Goal: Task Accomplishment & Management: Manage account settings

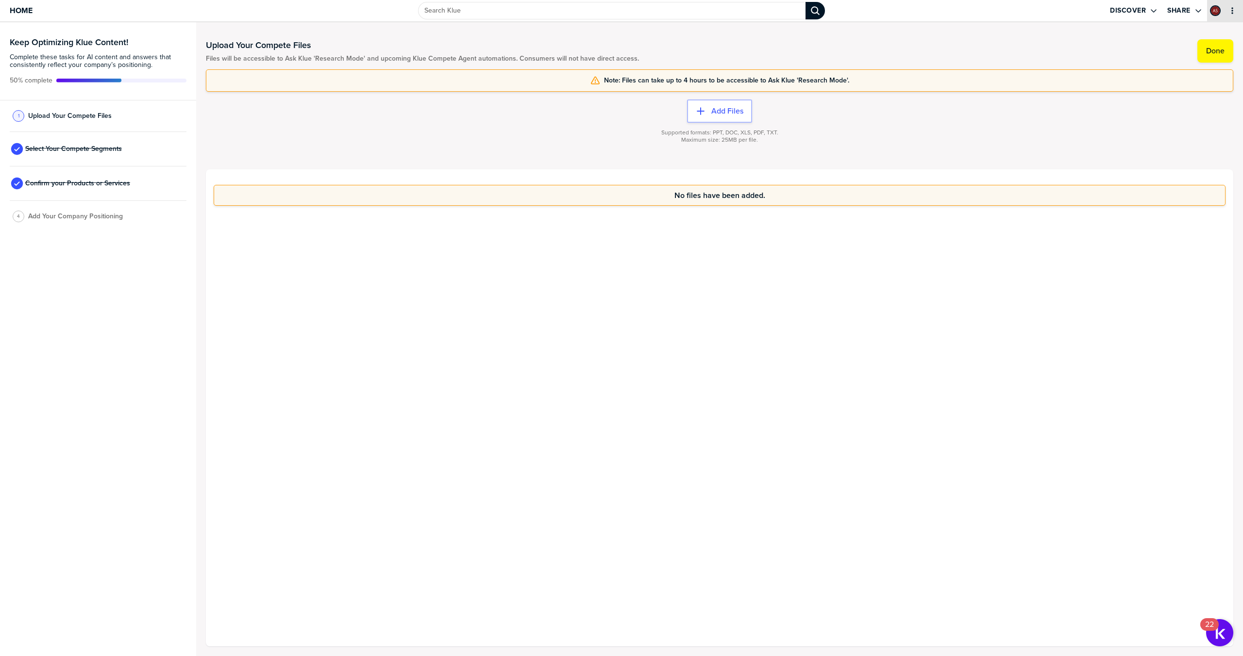
click at [1236, 8] on icon "primary" at bounding box center [1232, 11] width 8 height 8
click at [1232, 7] on icon "primary" at bounding box center [1232, 11] width 8 height 8
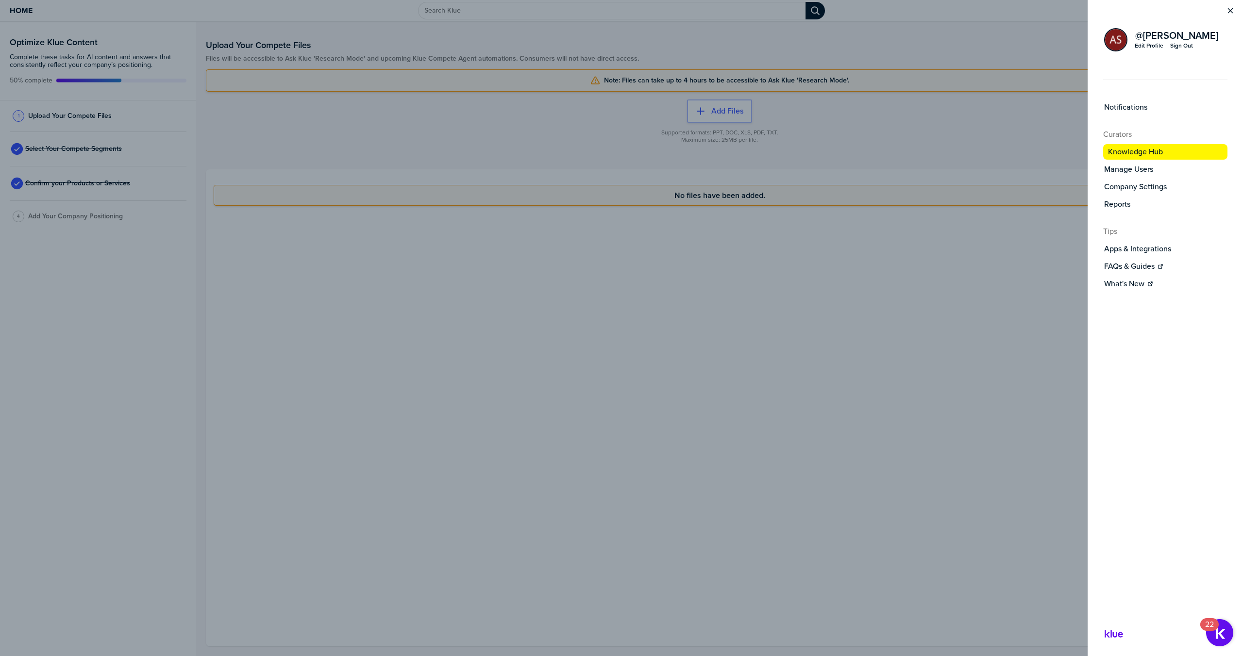
click at [1185, 45] on div "Sign Out" at bounding box center [1181, 46] width 23 height 8
